Goal: Check status: Check status

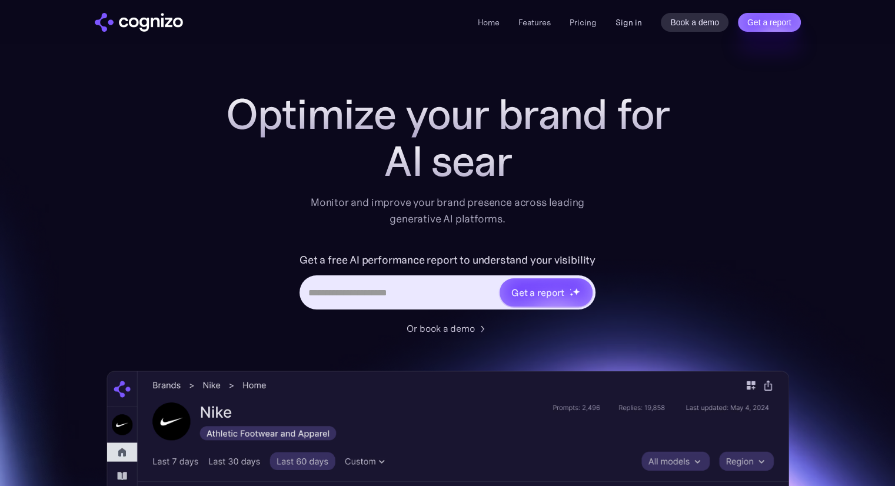
click at [629, 23] on link "Sign in" at bounding box center [628, 22] width 26 height 14
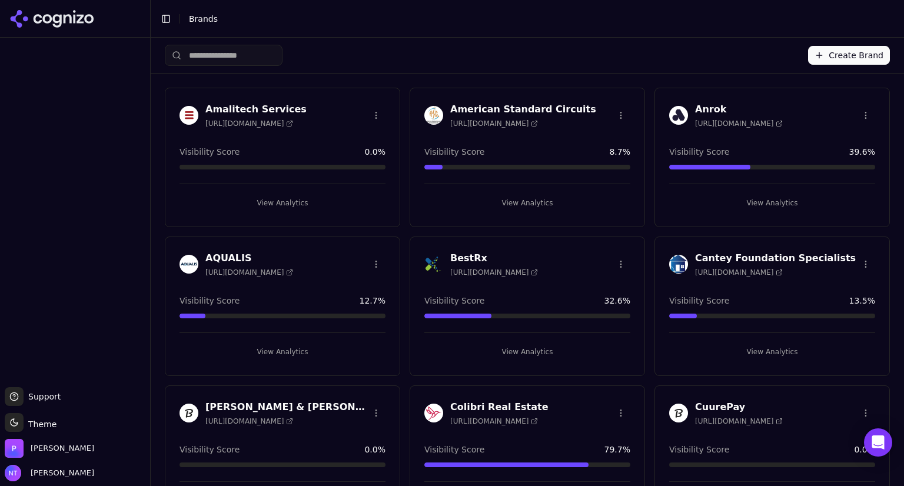
click at [471, 255] on h3 "BestRx" at bounding box center [494, 258] width 88 height 14
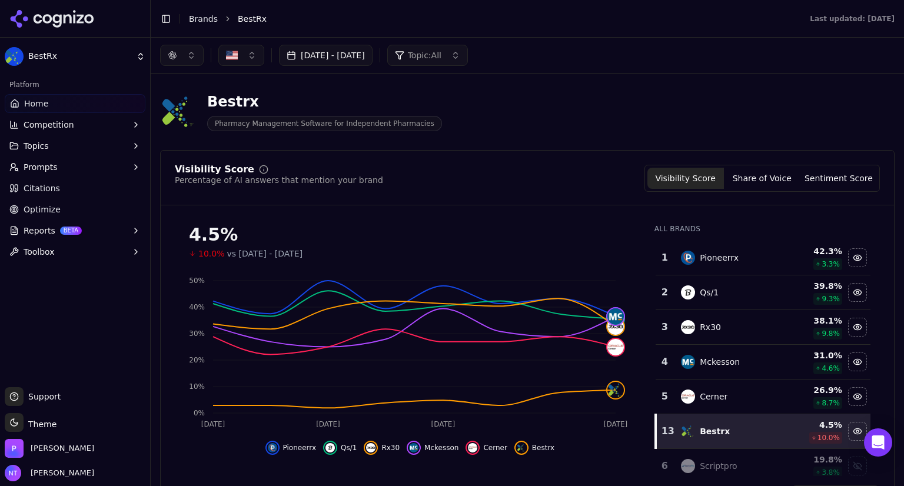
click at [372, 50] on button "Sep 17, 2025 - Sep 24, 2025" at bounding box center [326, 55] width 94 height 21
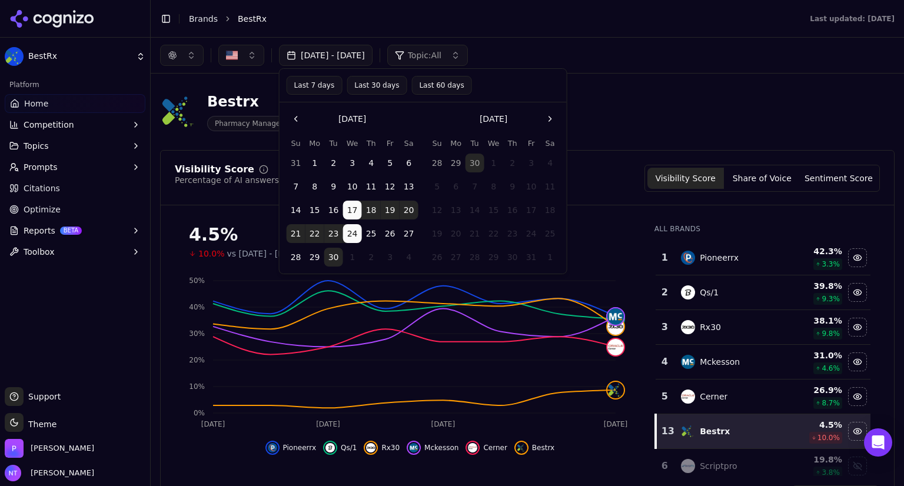
click at [419, 85] on button "Last 60 days" at bounding box center [441, 85] width 60 height 19
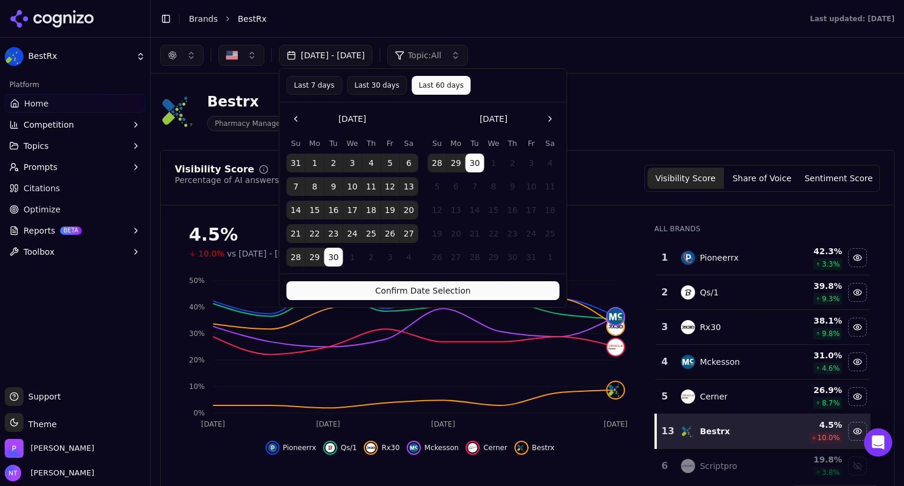
click at [475, 285] on button "Confirm Date Selection" at bounding box center [422, 290] width 273 height 19
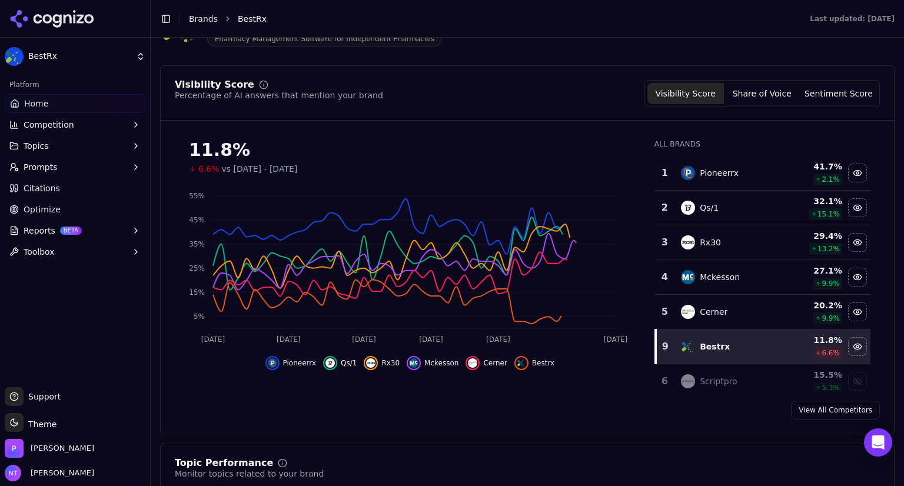
scroll to position [101, 0]
